Goal: Task Accomplishment & Management: Manage account settings

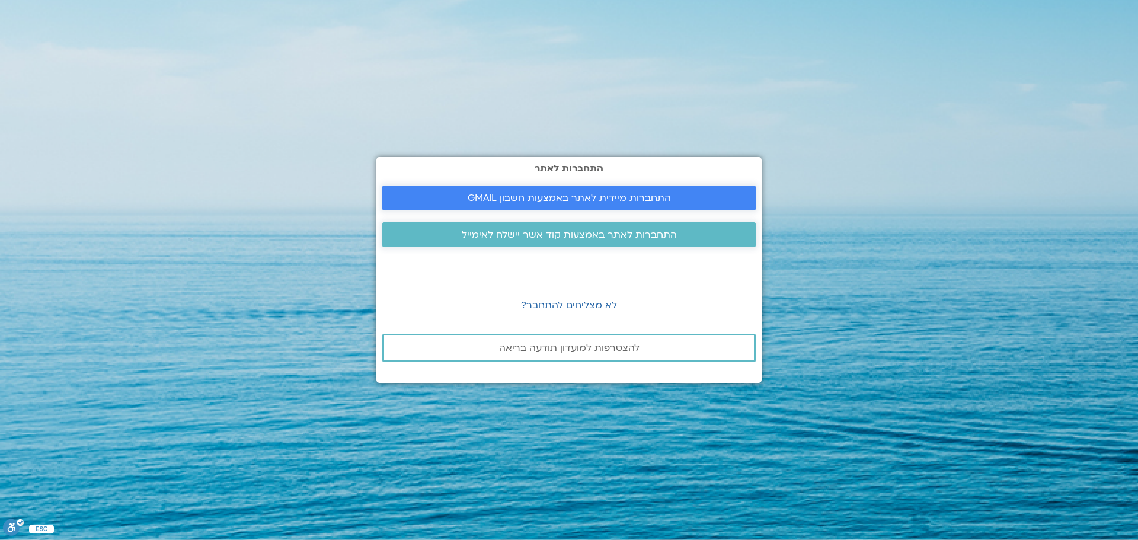
click at [632, 193] on span "התחברות מיידית לאתר באמצעות חשבון GMAIL" at bounding box center [569, 198] width 203 height 11
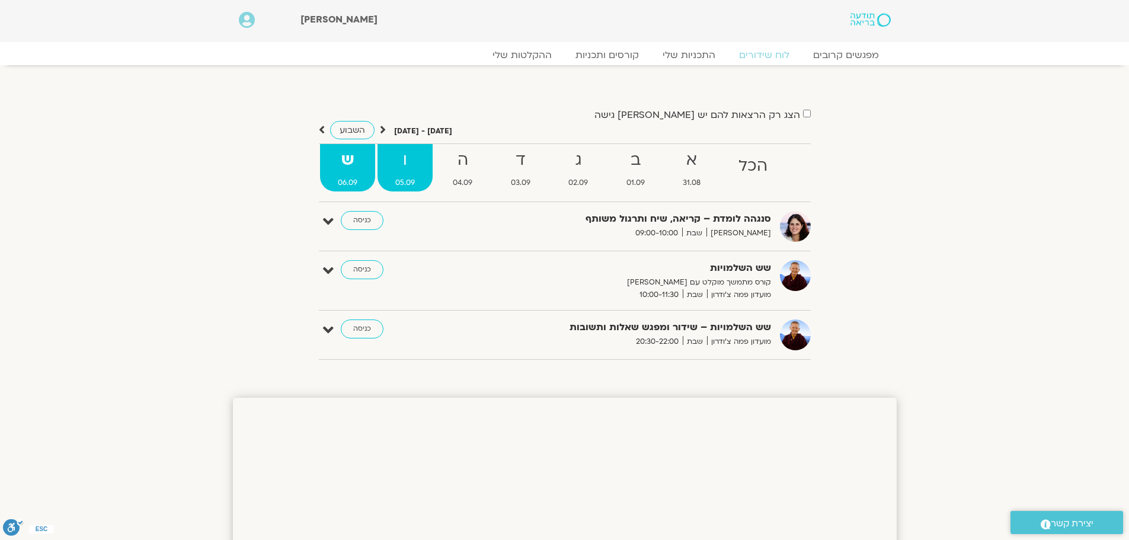
click at [410, 167] on strong "ו" at bounding box center [405, 160] width 55 height 27
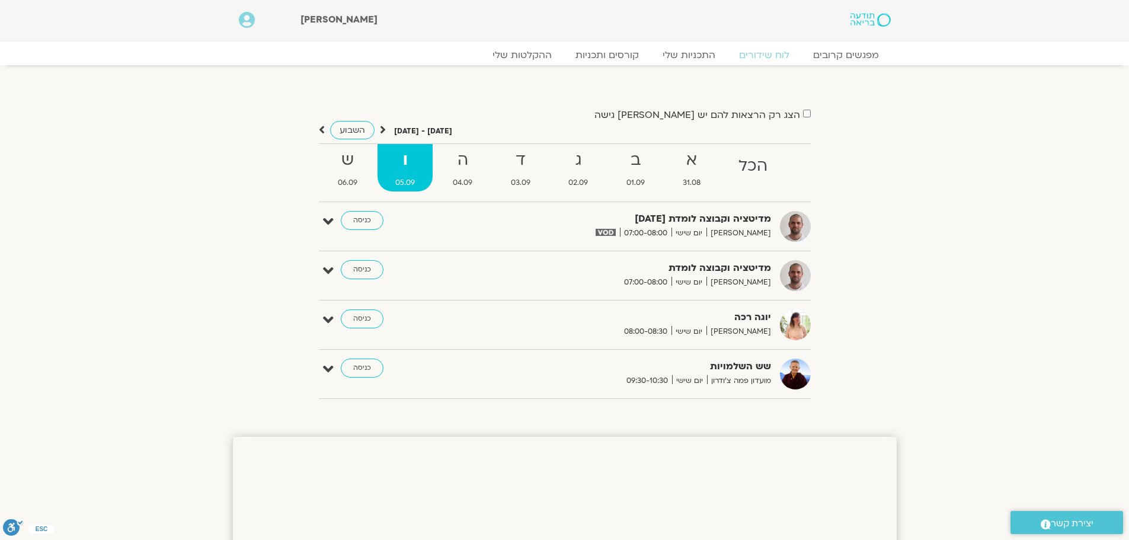
drag, startPoint x: 346, startPoint y: 222, endPoint x: 359, endPoint y: 234, distance: 17.2
click at [346, 221] on link "כניסה" at bounding box center [362, 220] width 43 height 19
